Goal: Complete application form

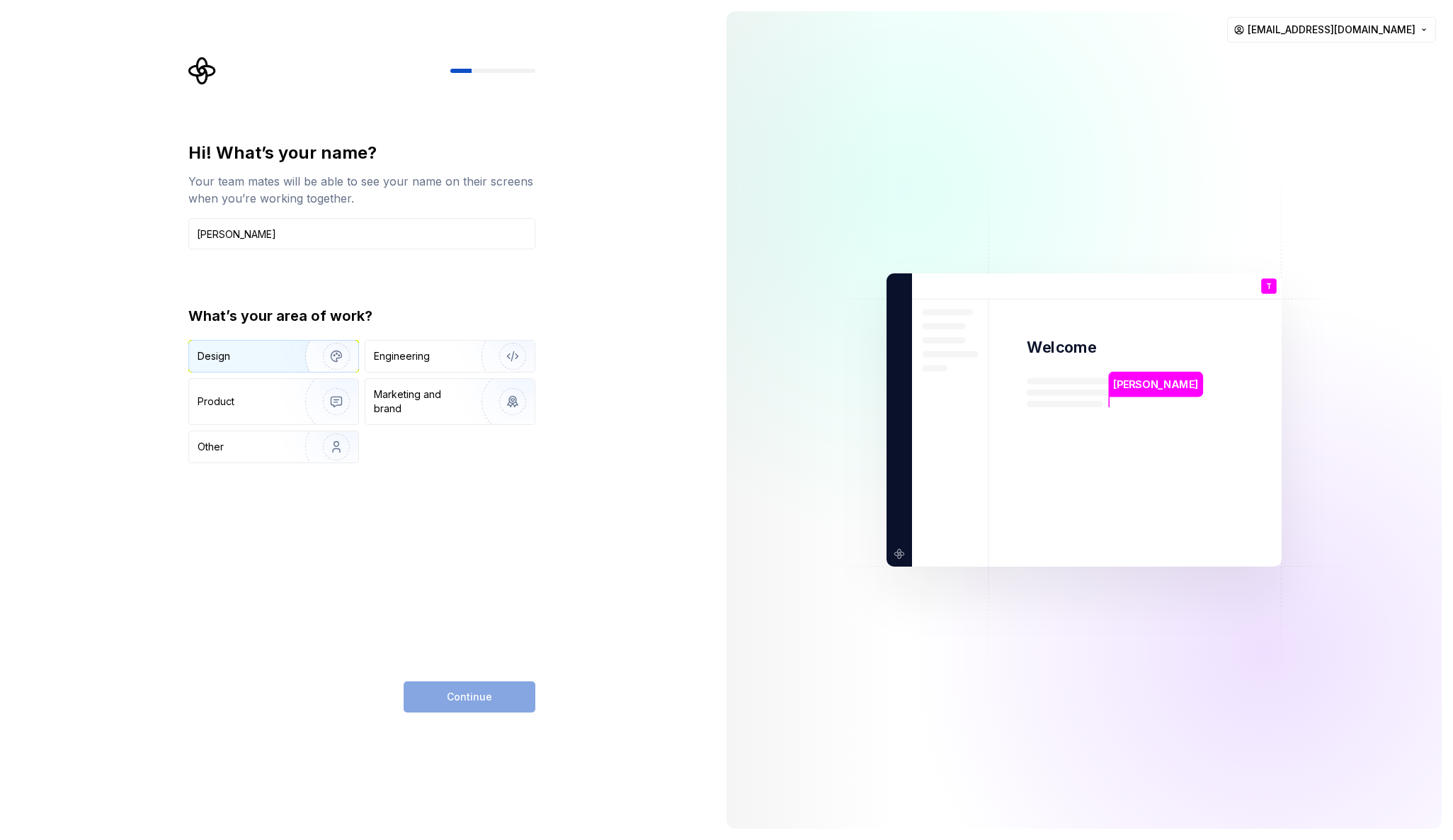
type input "[PERSON_NAME]"
click at [279, 350] on div "Design" at bounding box center [242, 355] width 89 height 14
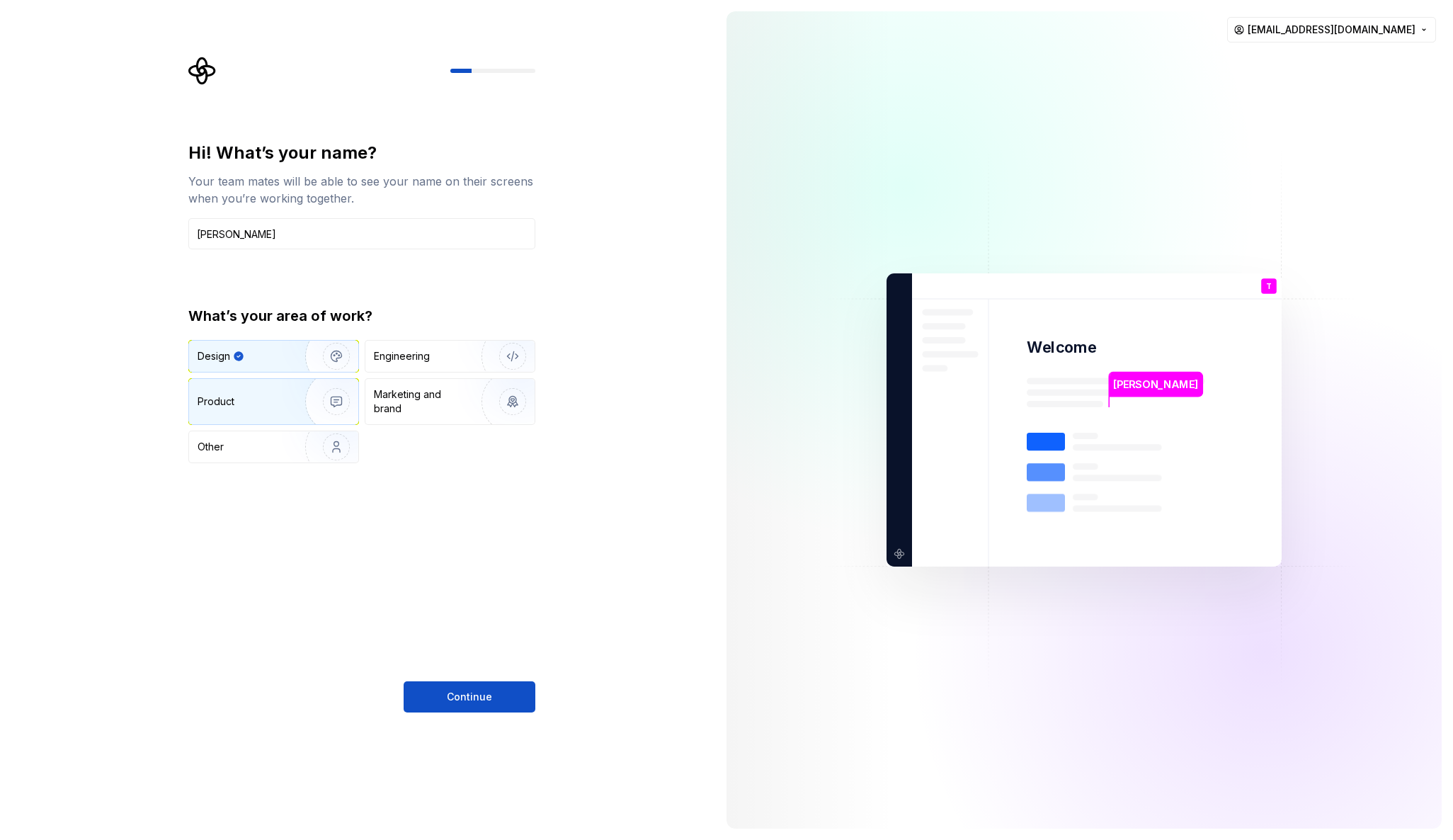
click at [263, 407] on div "Product" at bounding box center [245, 401] width 94 height 14
click at [256, 360] on div "Design" at bounding box center [242, 355] width 89 height 14
click at [489, 692] on span "Continue" at bounding box center [470, 697] width 45 height 14
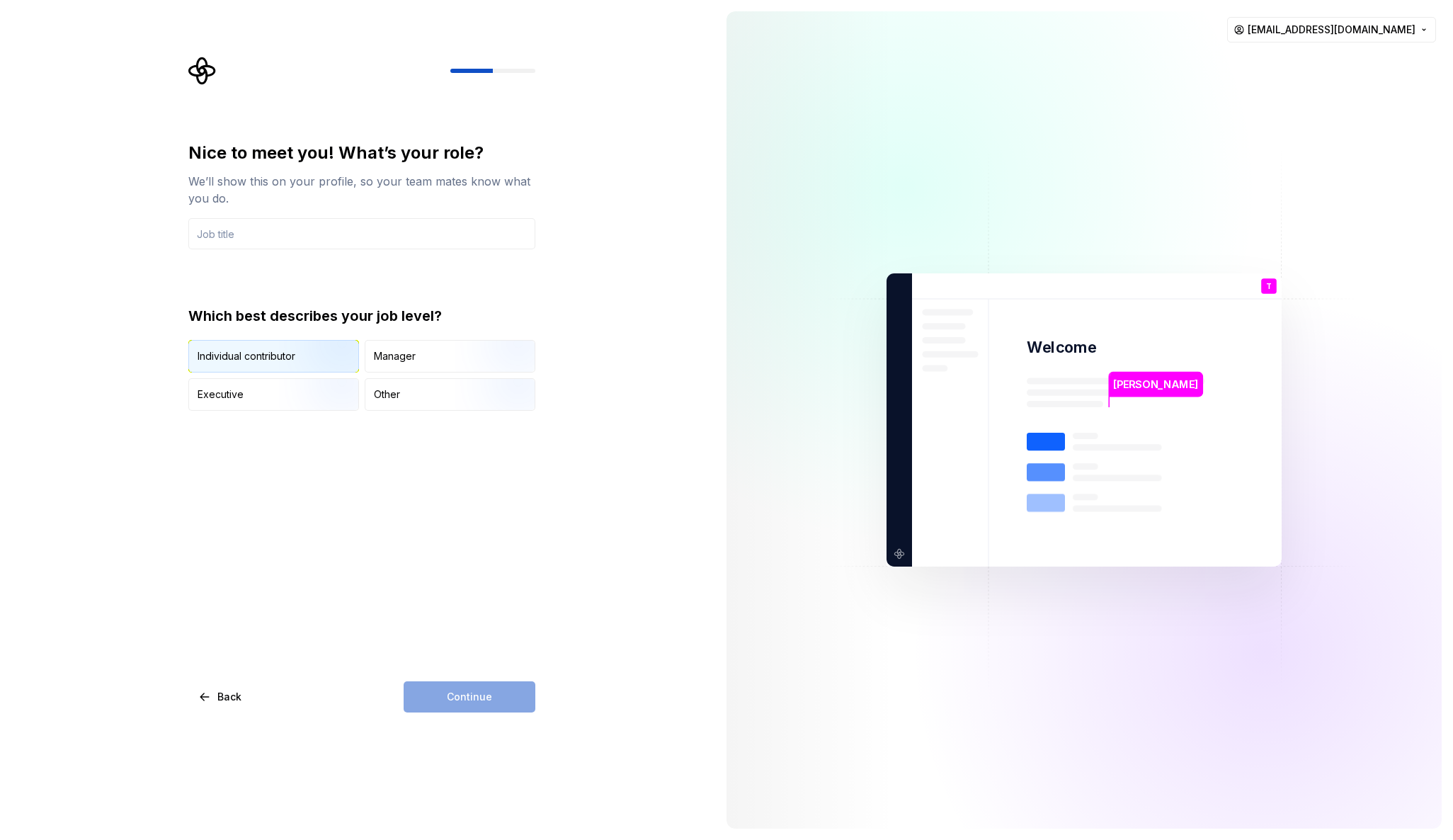
click at [250, 349] on div "Individual contributor" at bounding box center [247, 355] width 97 height 14
click at [259, 236] on input "text" at bounding box center [362, 233] width 347 height 31
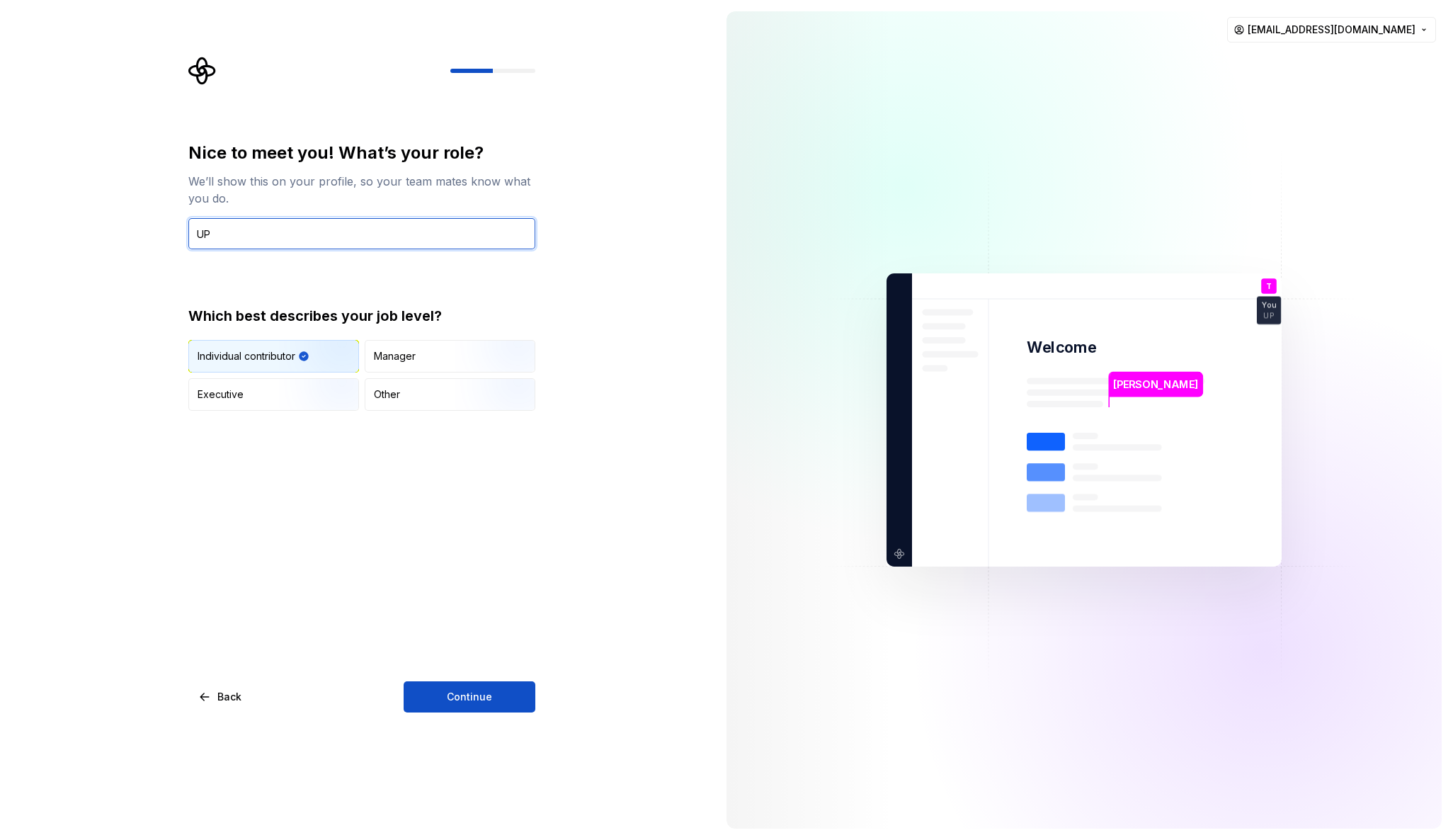
type input "U"
type input "Product Designer"
click at [497, 680] on div "Nice to meet you! What’s your role? We’ll show this on your profile, so your te…" at bounding box center [362, 427] width 347 height 571
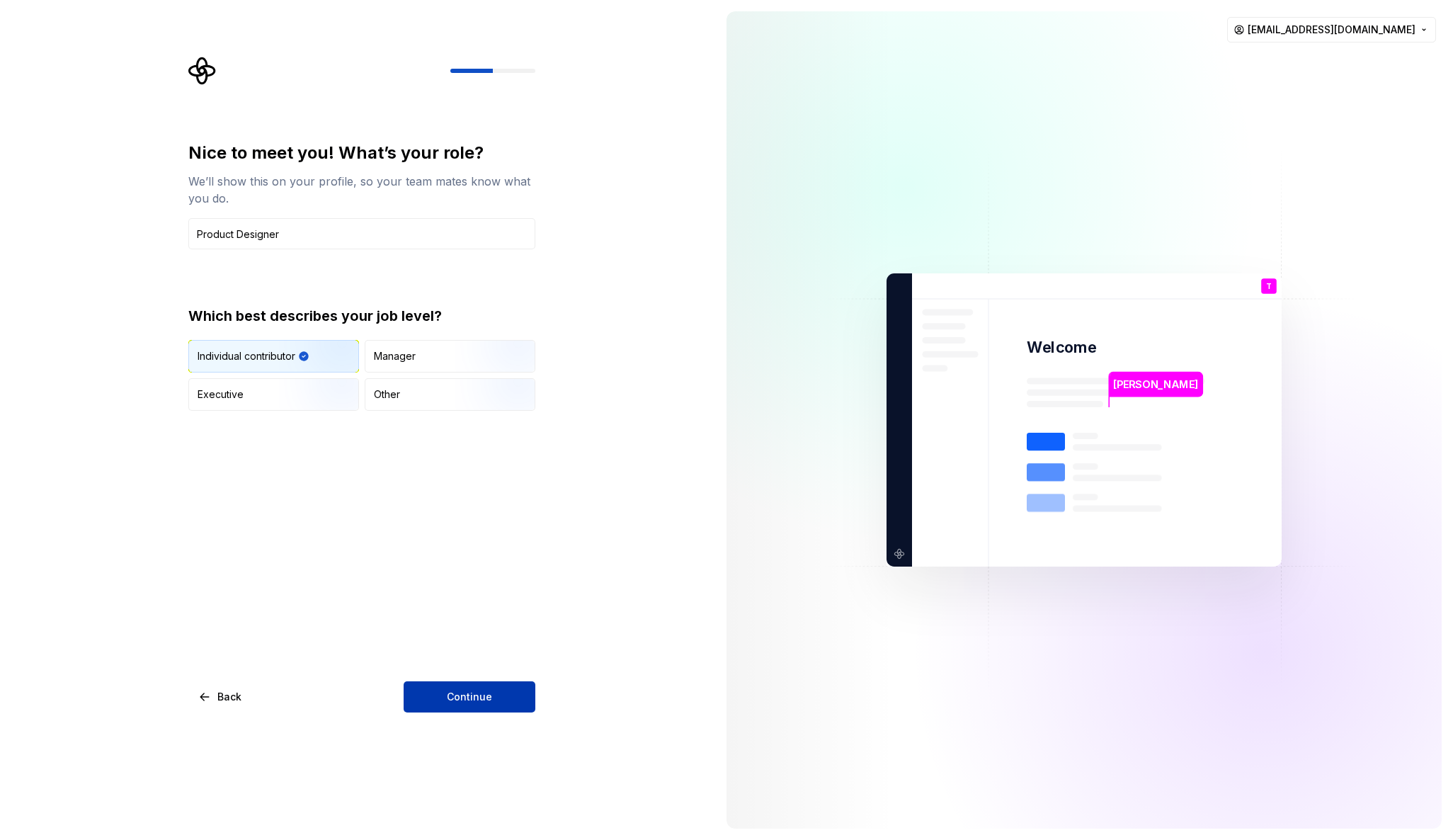
click at [497, 693] on button "Continue" at bounding box center [470, 697] width 132 height 31
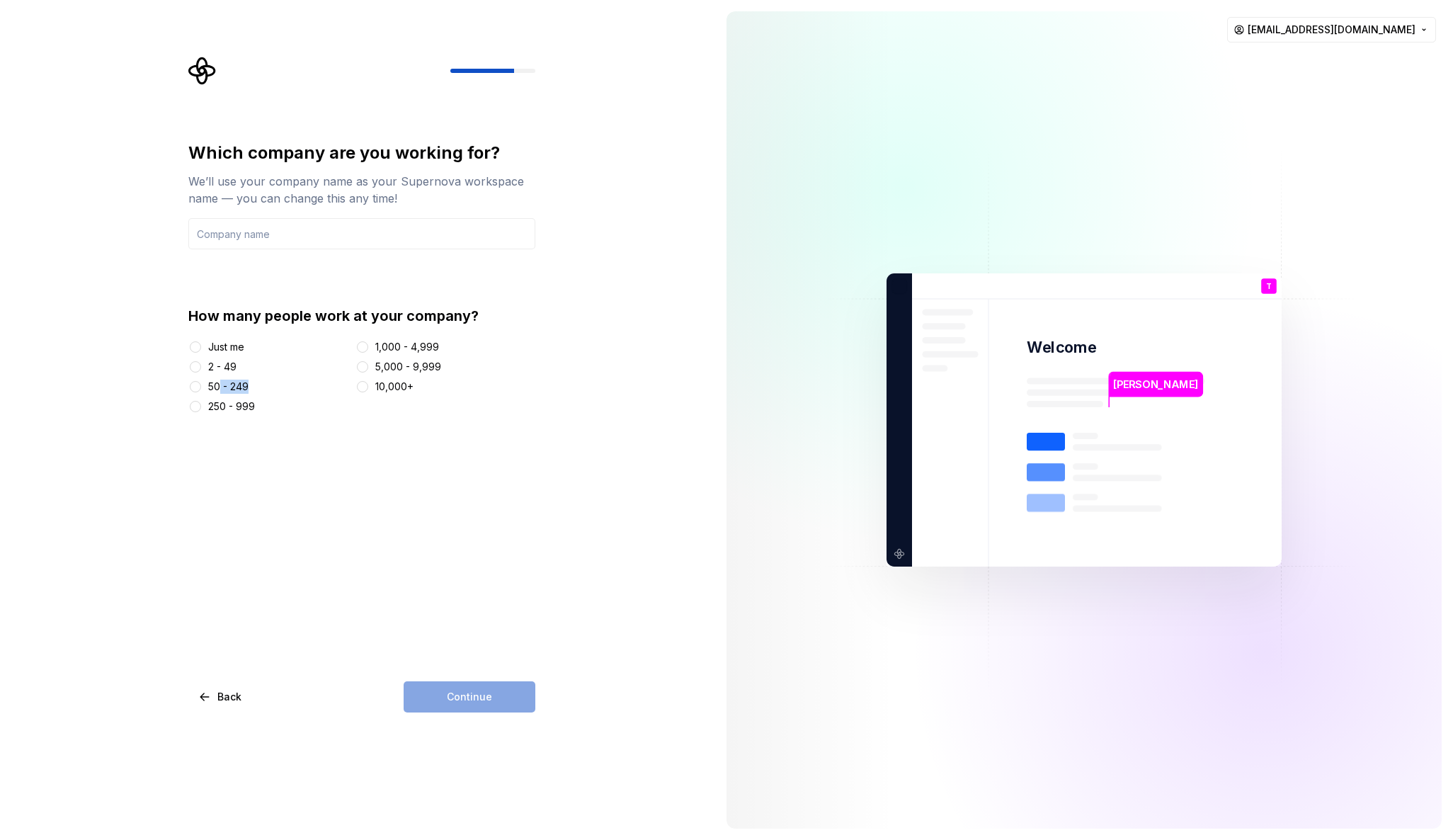
click at [213, 395] on div "Just me 2 - 49 50 - 249 250 - 999 1,000 - 4,999 5,000 - 9,999 10,000+" at bounding box center [362, 377] width 347 height 74
click at [196, 365] on button "2 - 49" at bounding box center [195, 367] width 11 height 11
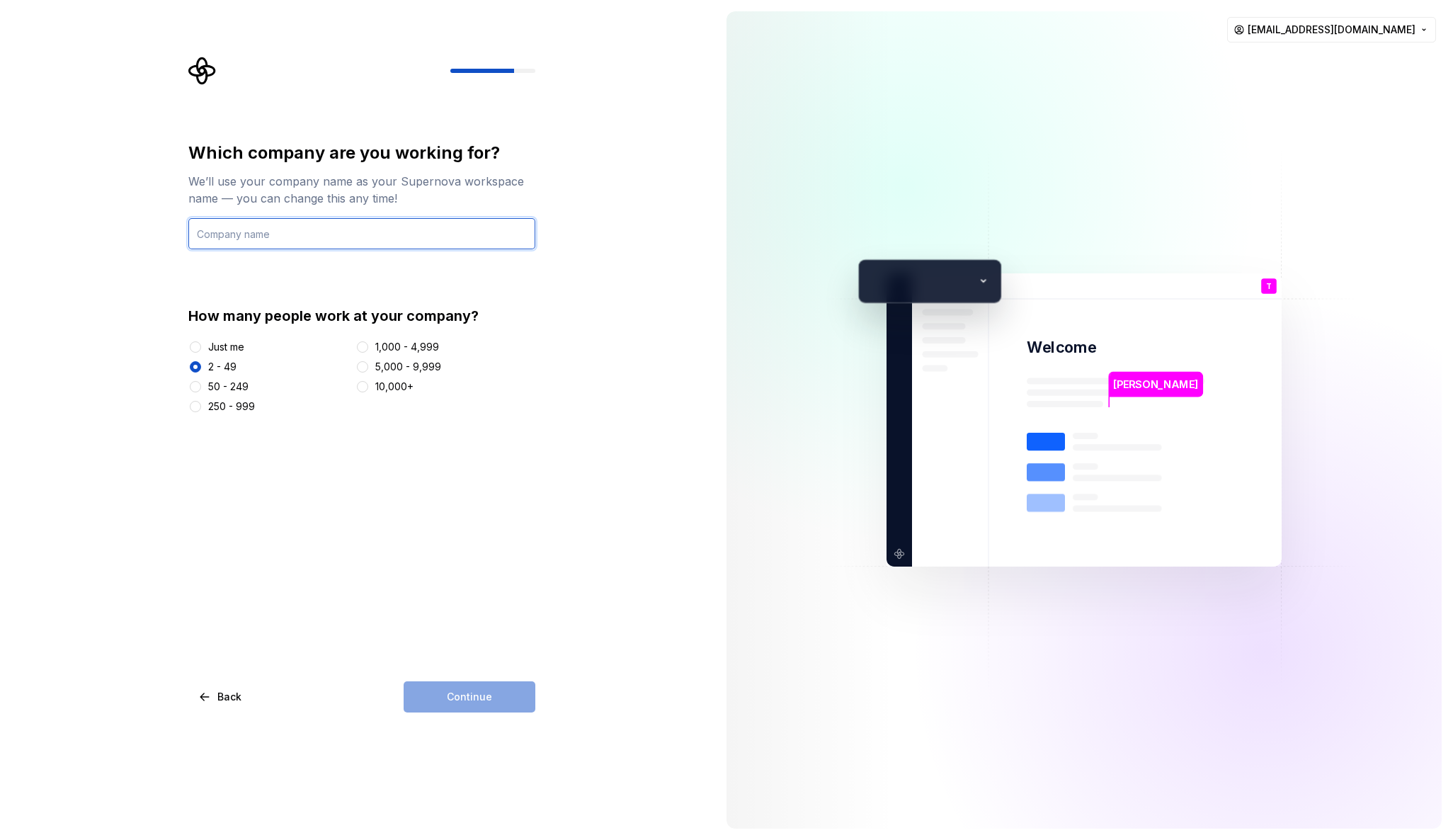
click at [279, 228] on input "text" at bounding box center [362, 233] width 347 height 31
click at [506, 706] on div "Continue" at bounding box center [470, 697] width 132 height 31
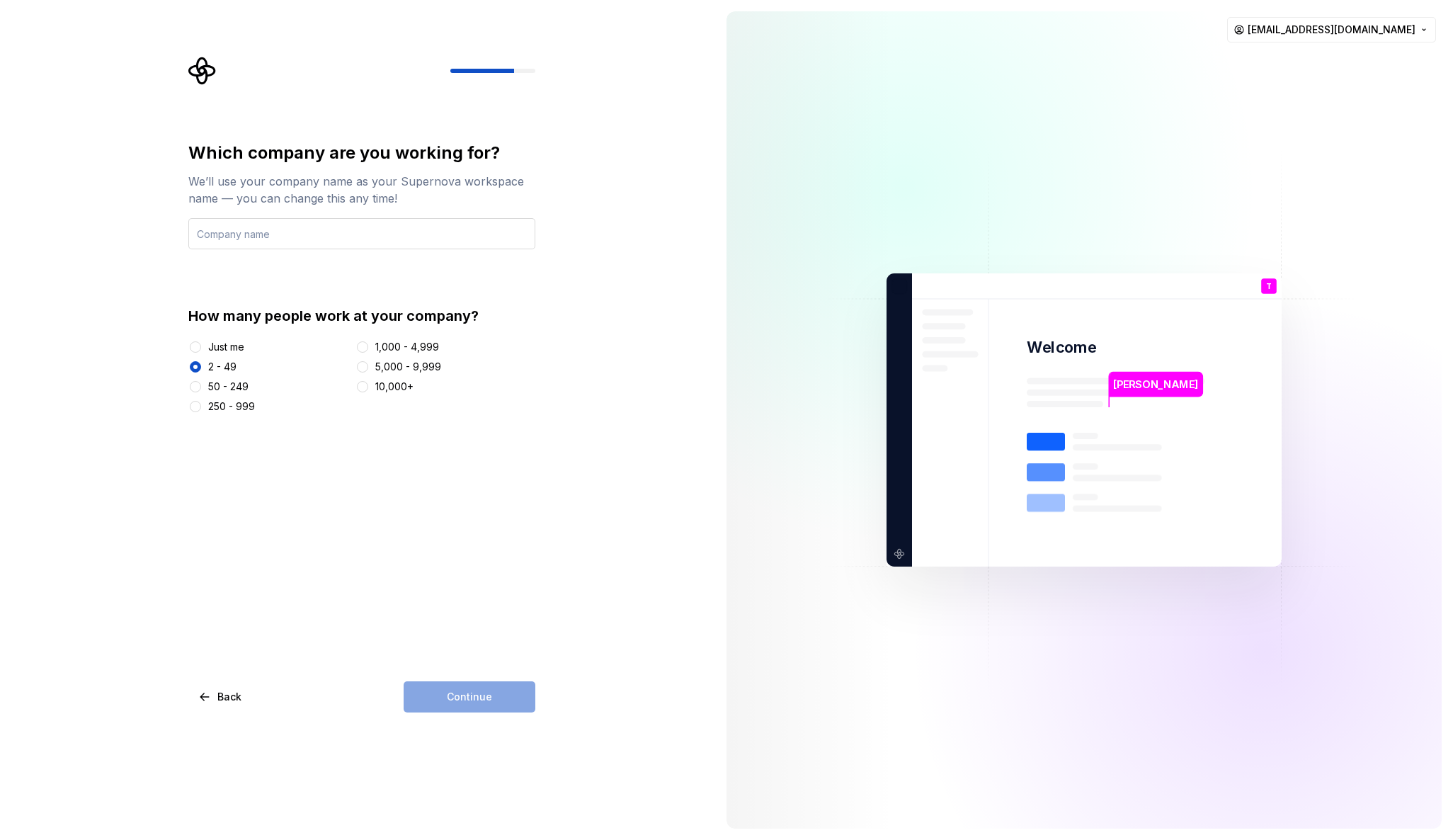
click at [251, 231] on input "text" at bounding box center [362, 233] width 347 height 31
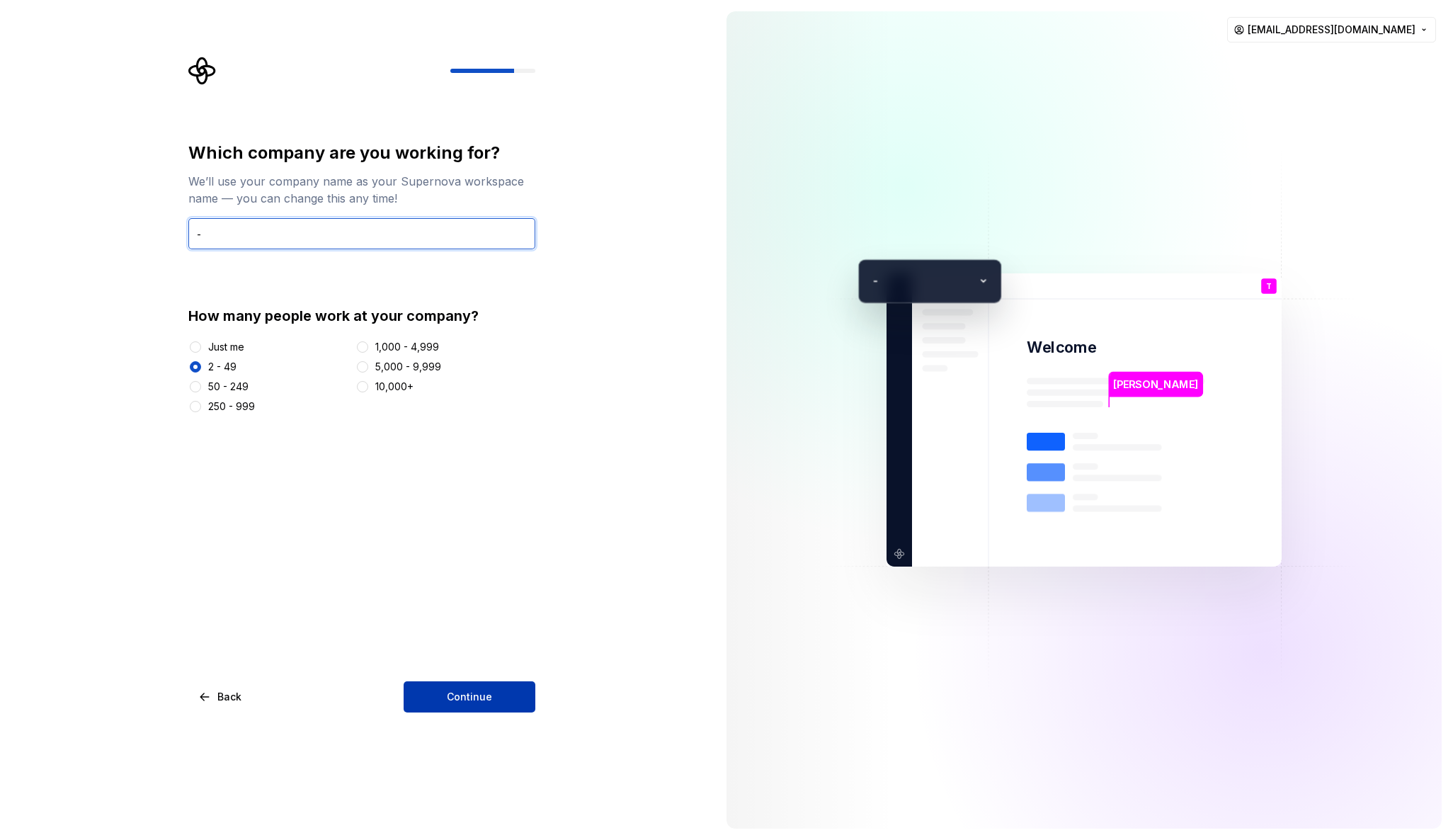
type input "-"
click at [505, 692] on button "Continue" at bounding box center [470, 697] width 132 height 31
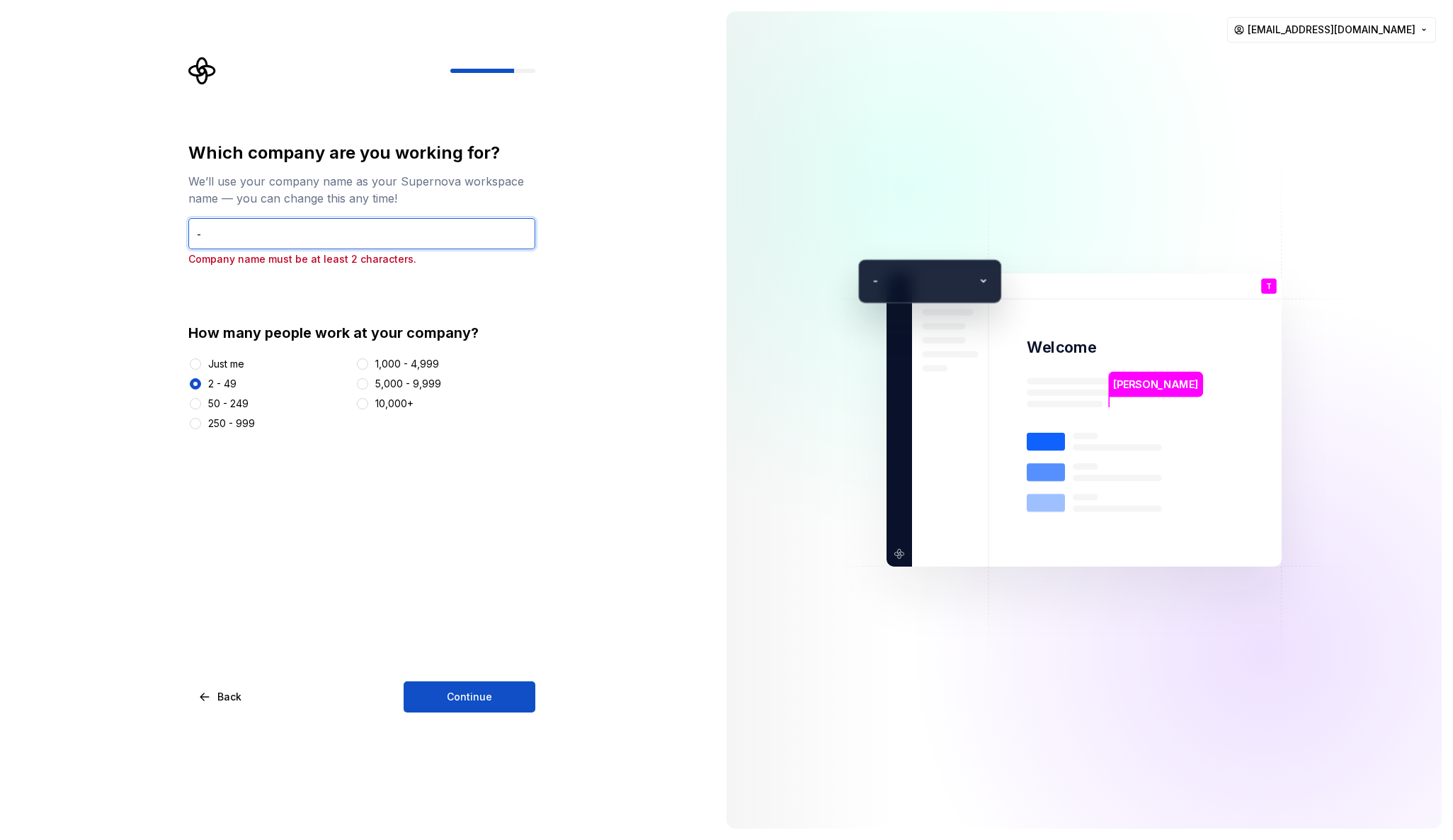
click at [207, 226] on input "-" at bounding box center [362, 233] width 347 height 31
click at [208, 231] on input "-" at bounding box center [362, 233] width 347 height 31
type input "GU"
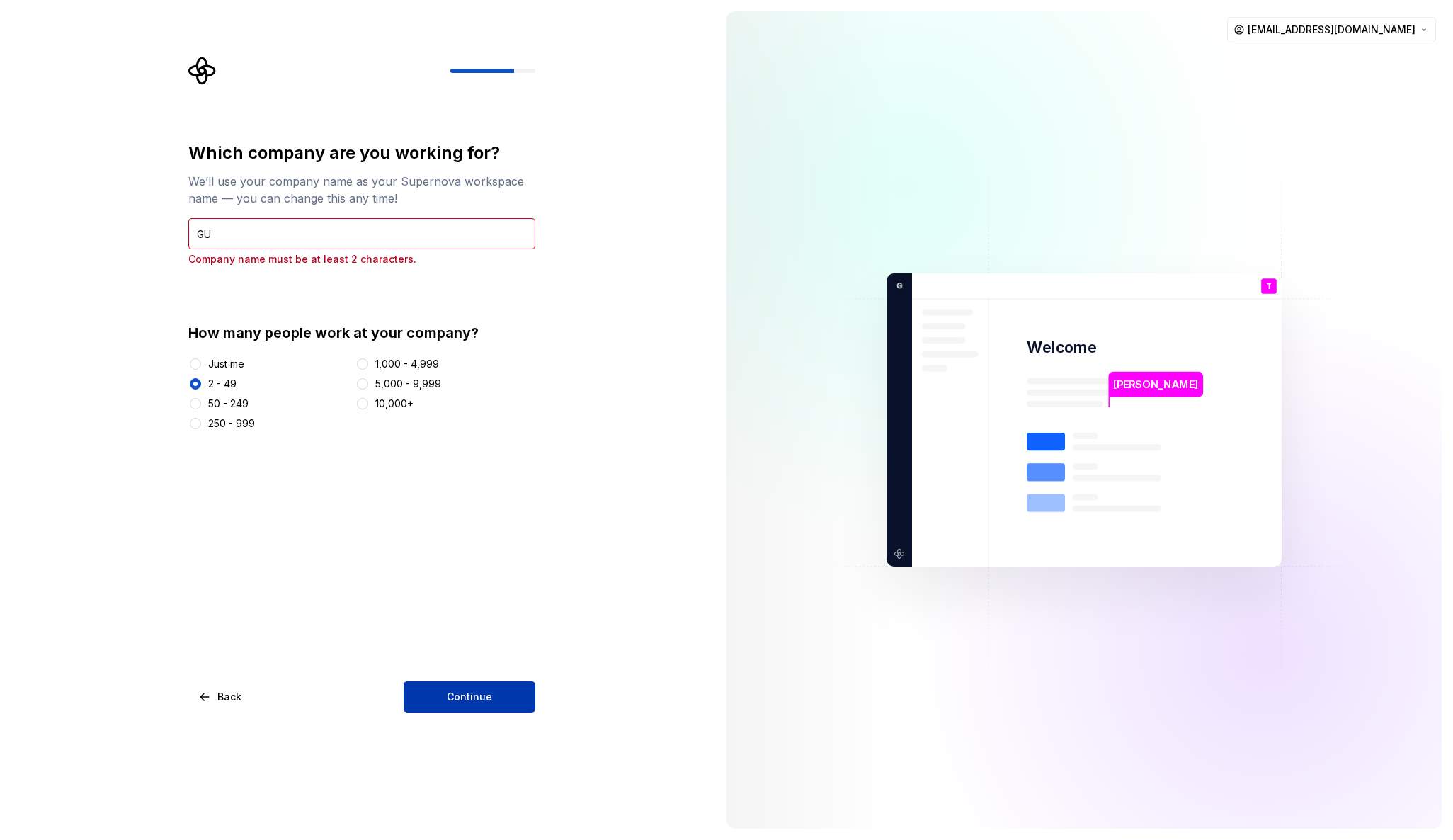
click at [520, 697] on button "Continue" at bounding box center [470, 697] width 132 height 31
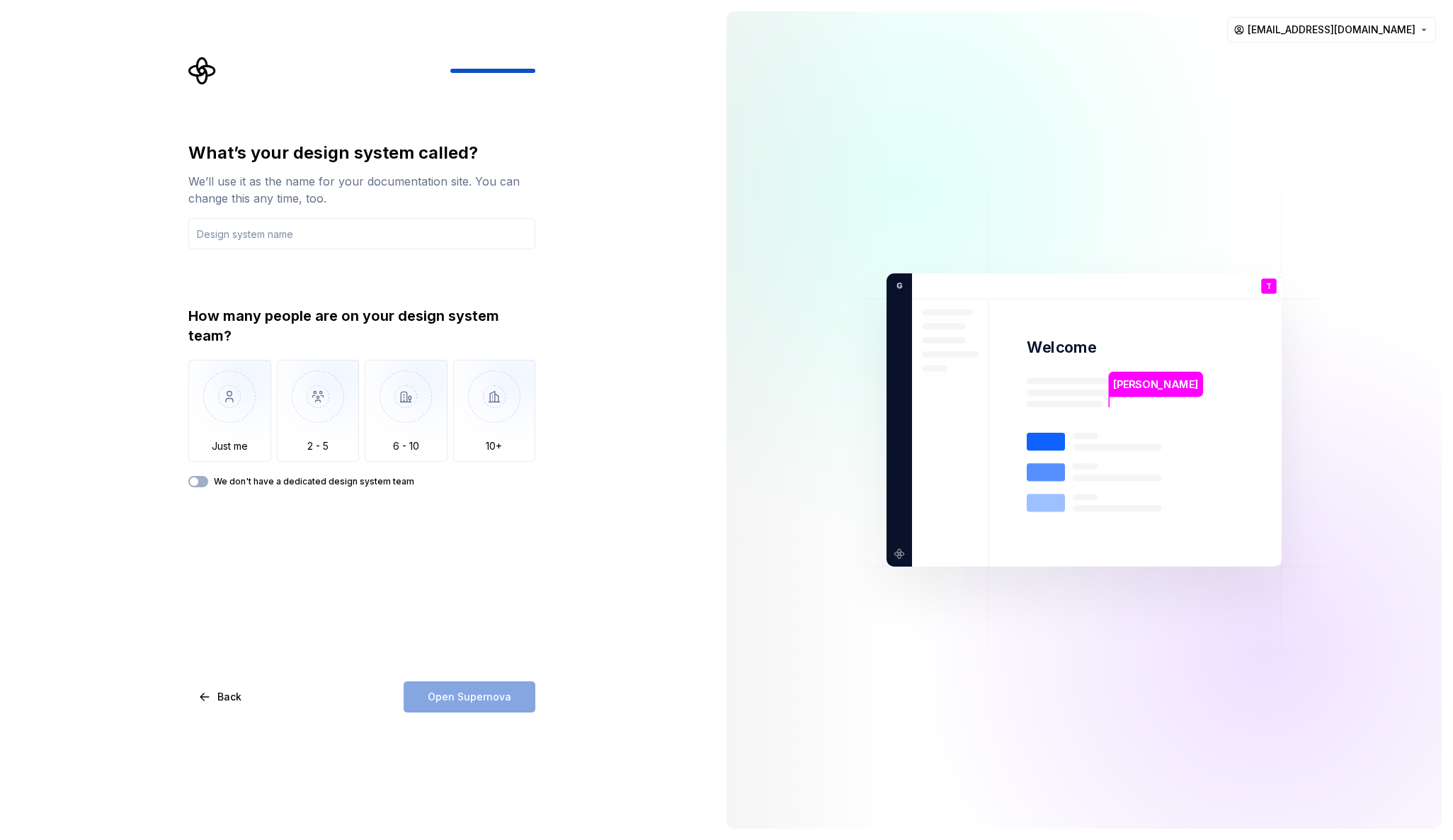
type input "G"
type input "OPTAVIA"
click at [236, 393] on img "button" at bounding box center [230, 407] width 82 height 95
click at [253, 479] on label "We don't have a dedicated design system team" at bounding box center [314, 482] width 201 height 11
click at [208, 479] on button "We don't have a dedicated design system team" at bounding box center [198, 482] width 20 height 11
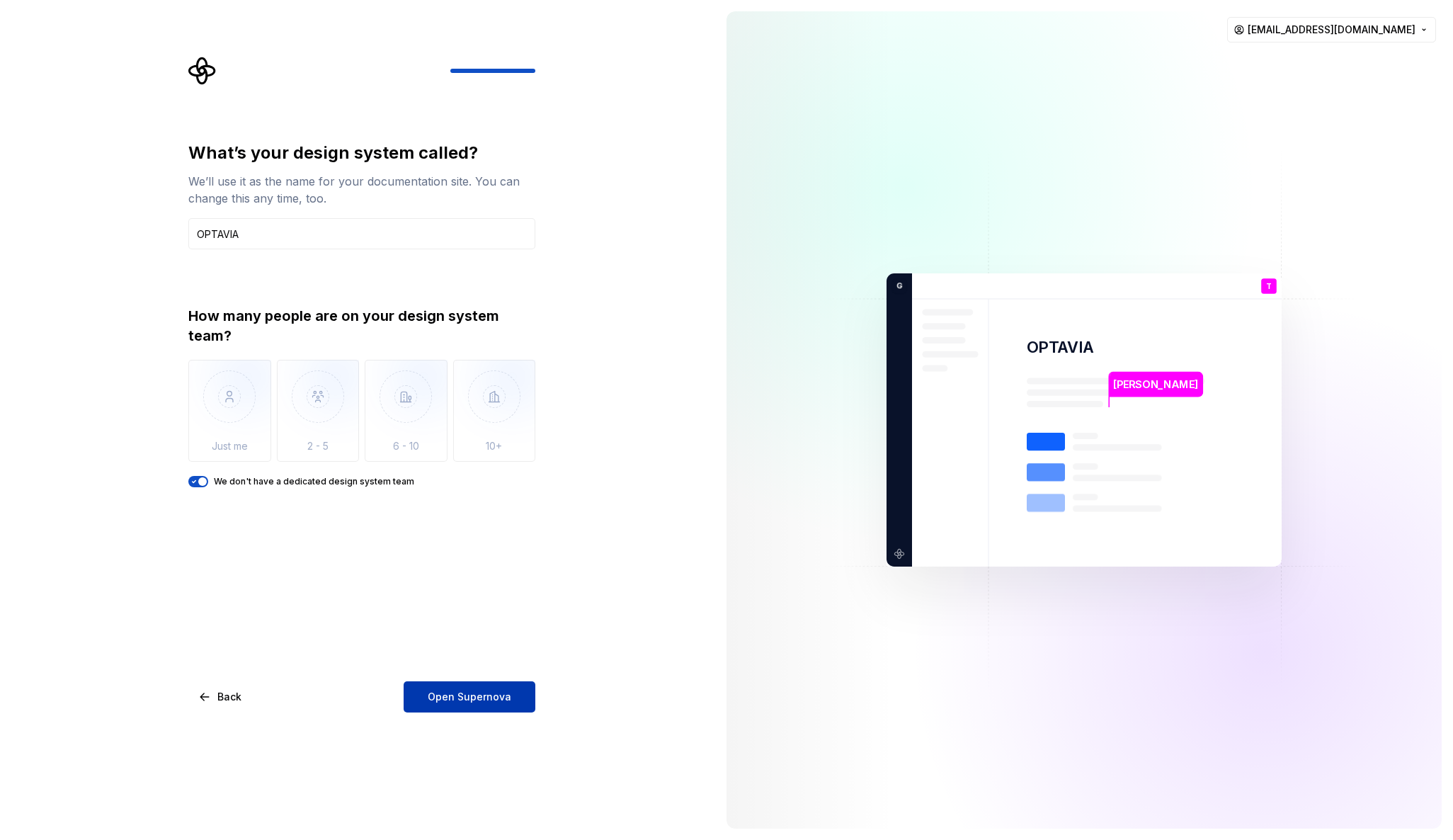
click at [490, 708] on button "Open Supernova" at bounding box center [470, 697] width 132 height 31
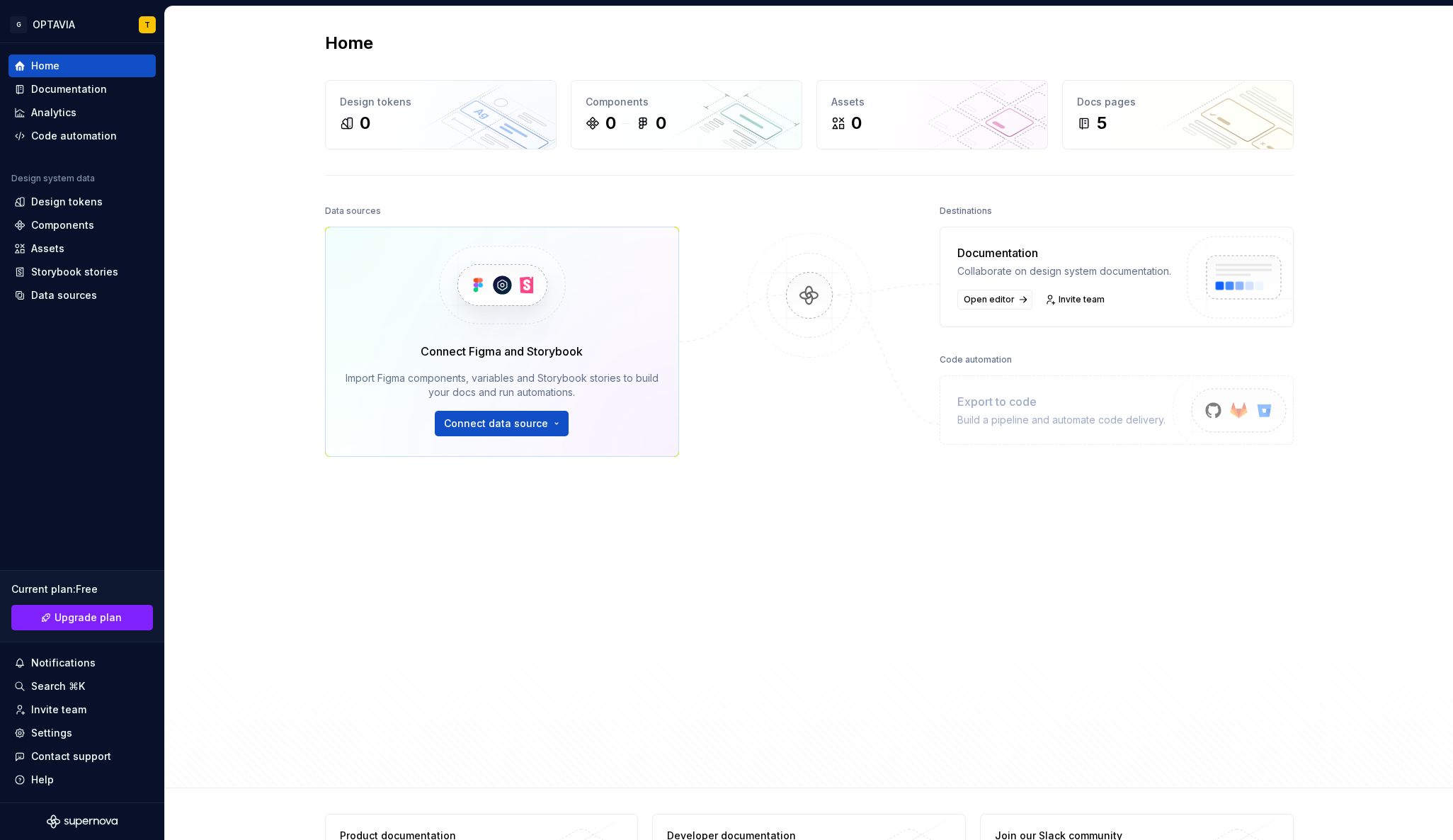
click at [637, 575] on div "Data sources Connect Figma and Storybook Import Figma components, variables and…" at bounding box center [502, 454] width 354 height 504
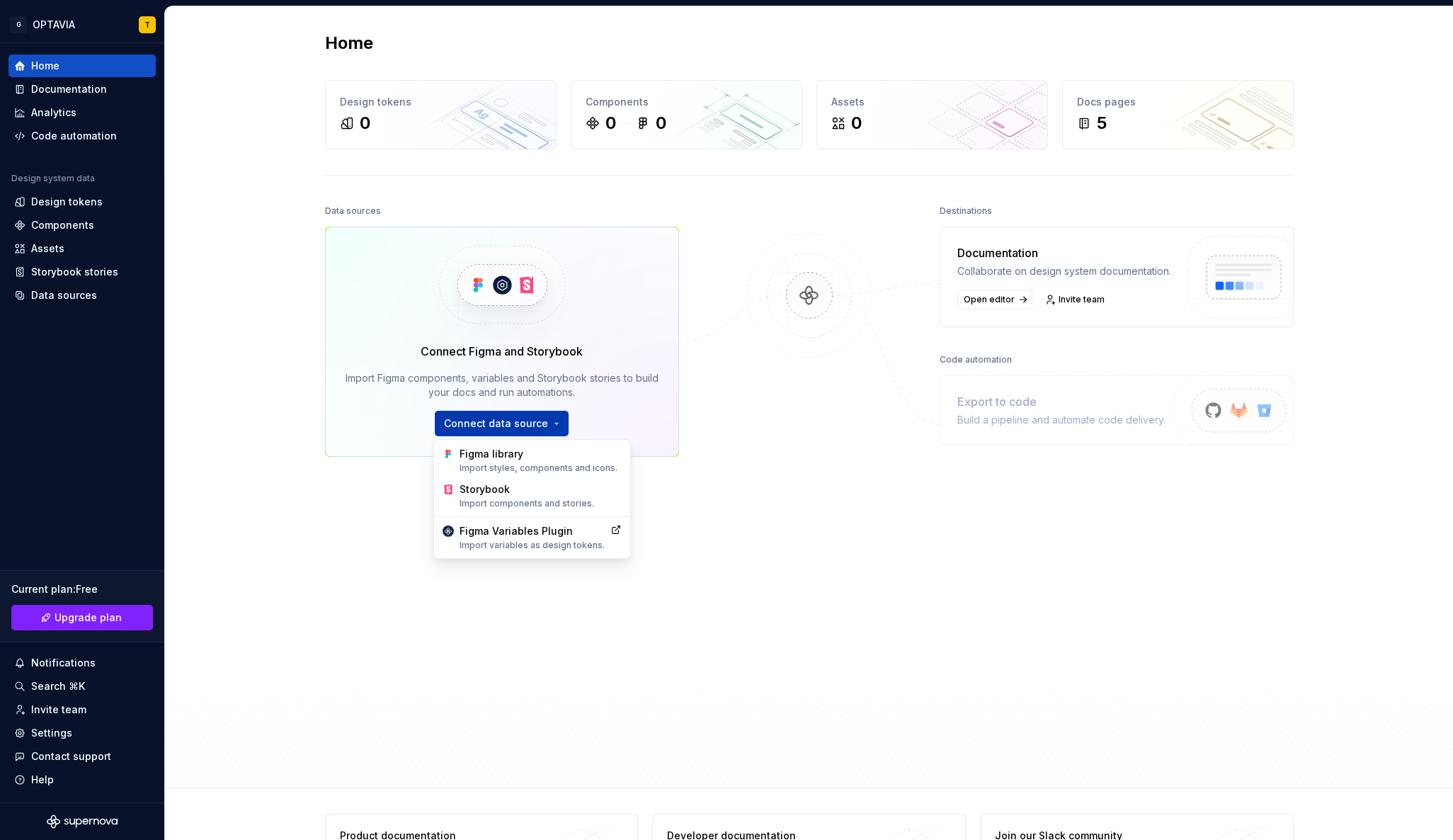
click at [539, 427] on html "G OPTAVIA T Home Documentation Analytics Code automation Design system data Des…" at bounding box center [726, 420] width 1453 height 840
click at [543, 463] on div "Import styles, components and icons." at bounding box center [540, 468] width 162 height 11
